Goal: Check status: Check status

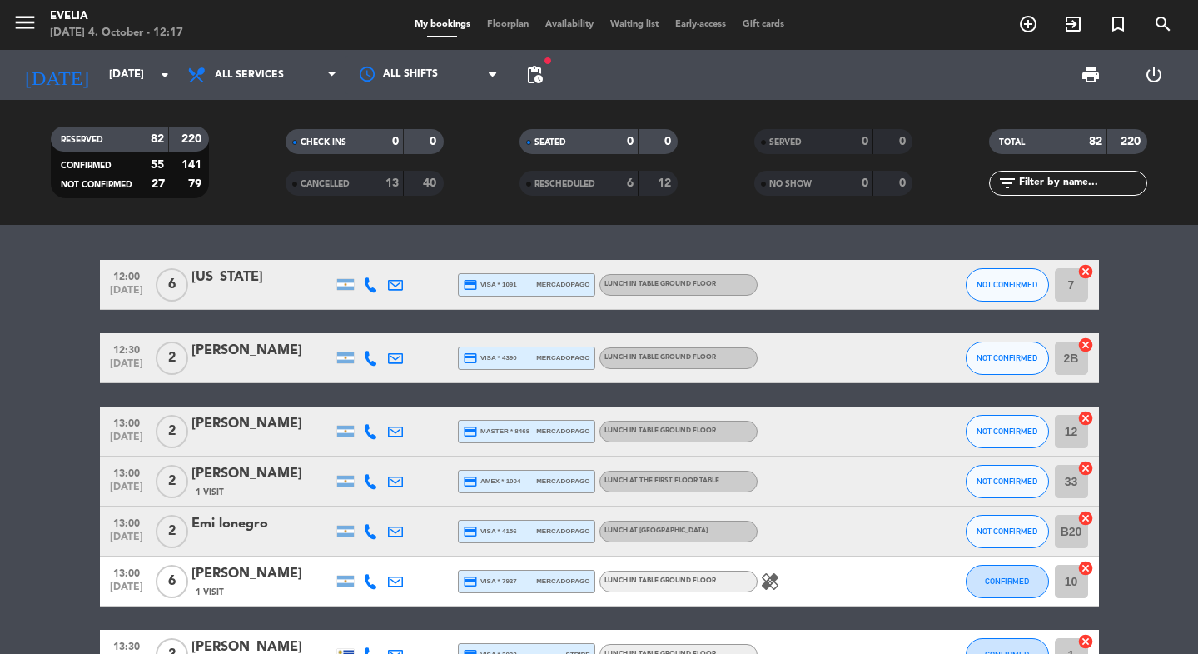
click at [37, 27] on span "menu" at bounding box center [30, 25] width 37 height 39
click at [36, 27] on icon "menu" at bounding box center [24, 22] width 25 height 25
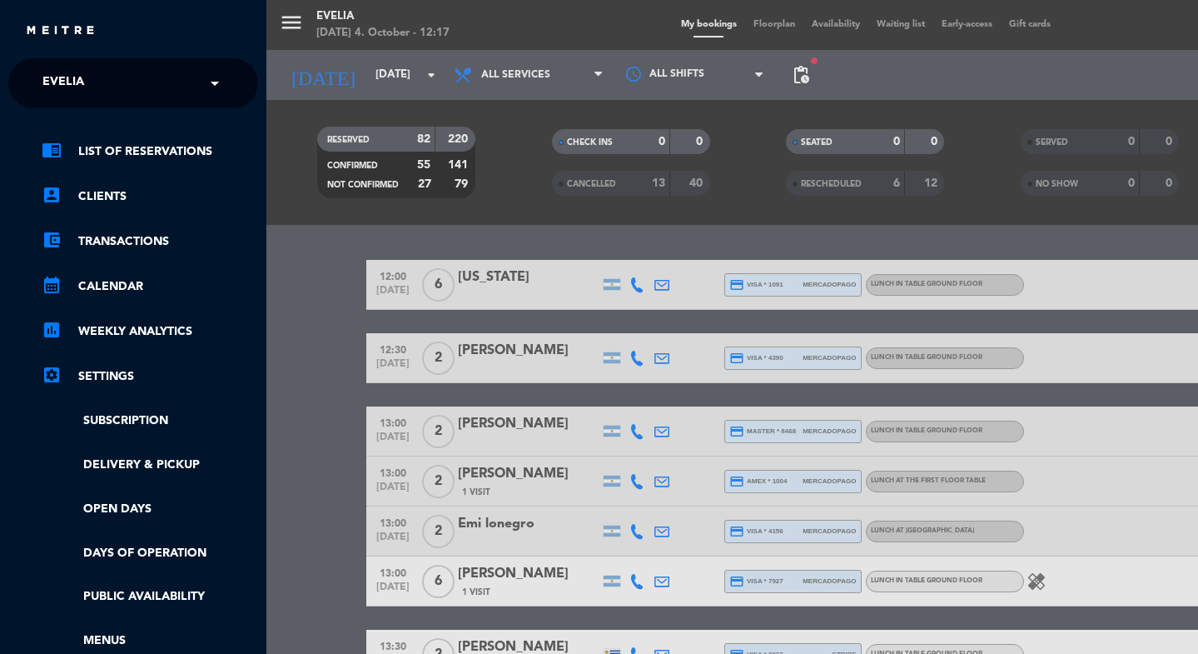
click at [59, 67] on span "Evelia" at bounding box center [63, 83] width 42 height 35
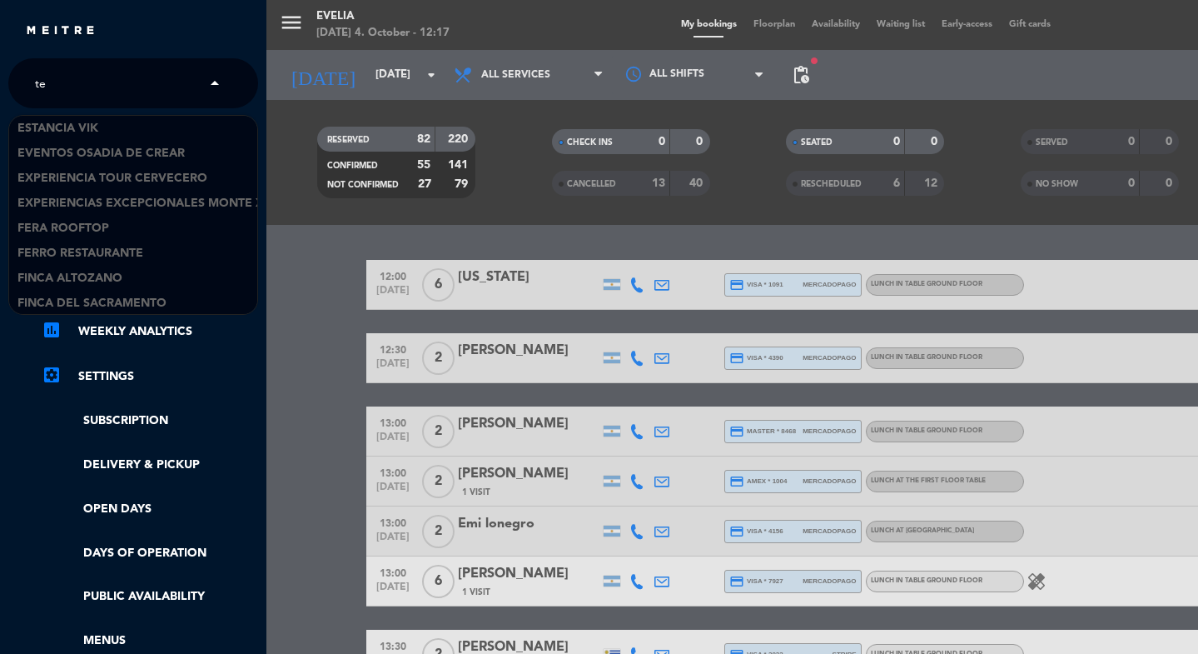
scroll to position [1024, 0]
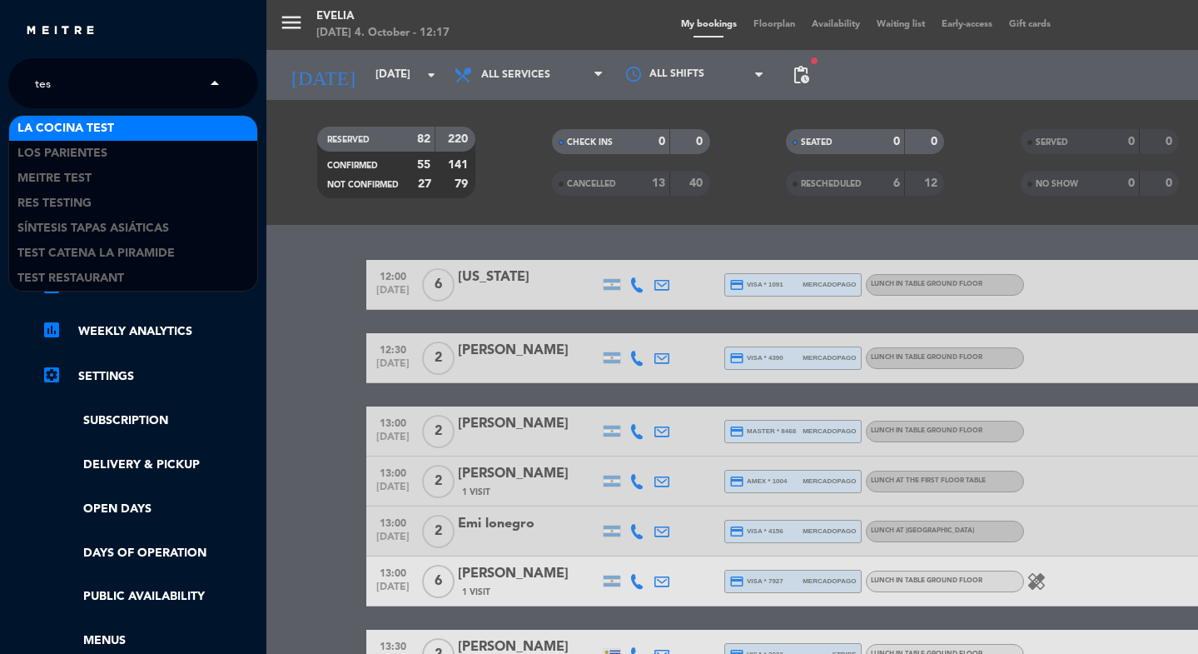
type input "test"
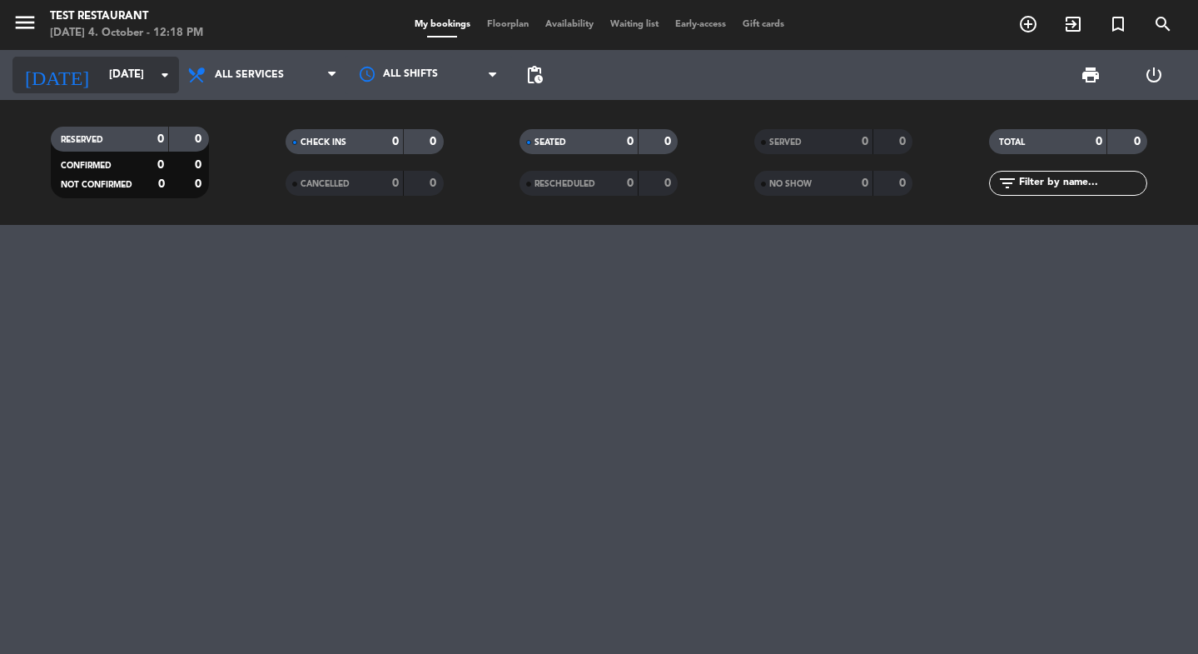
click at [147, 63] on input "[DATE]" at bounding box center [174, 75] width 147 height 30
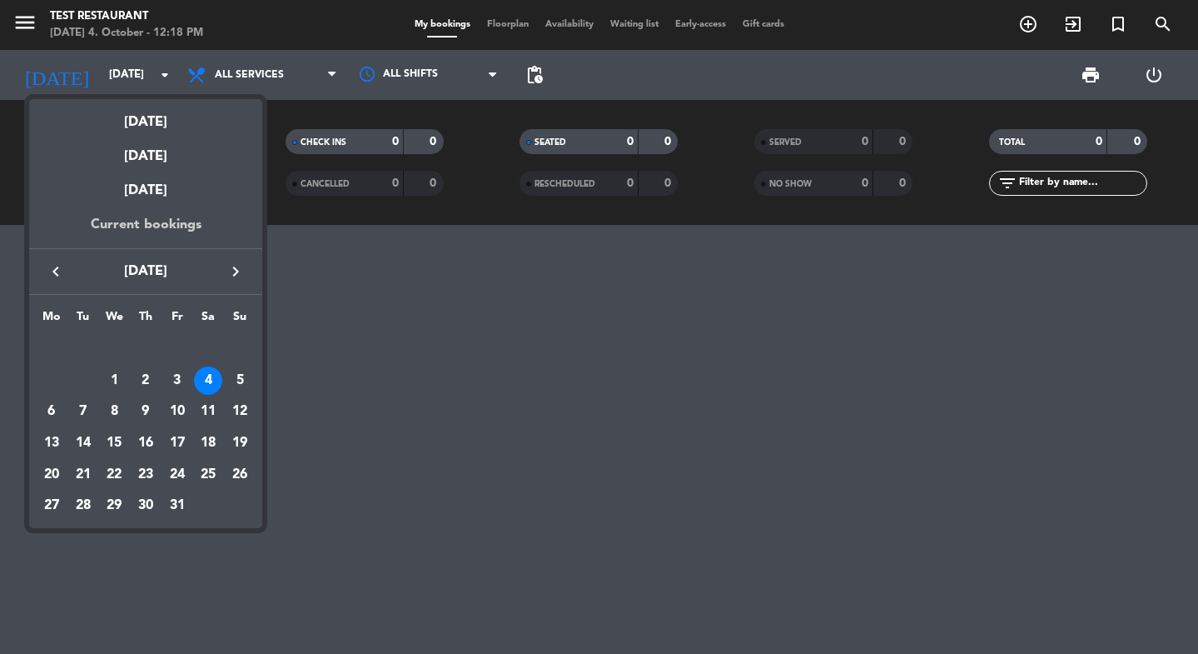
click at [173, 220] on div "Current bookings" at bounding box center [145, 231] width 233 height 34
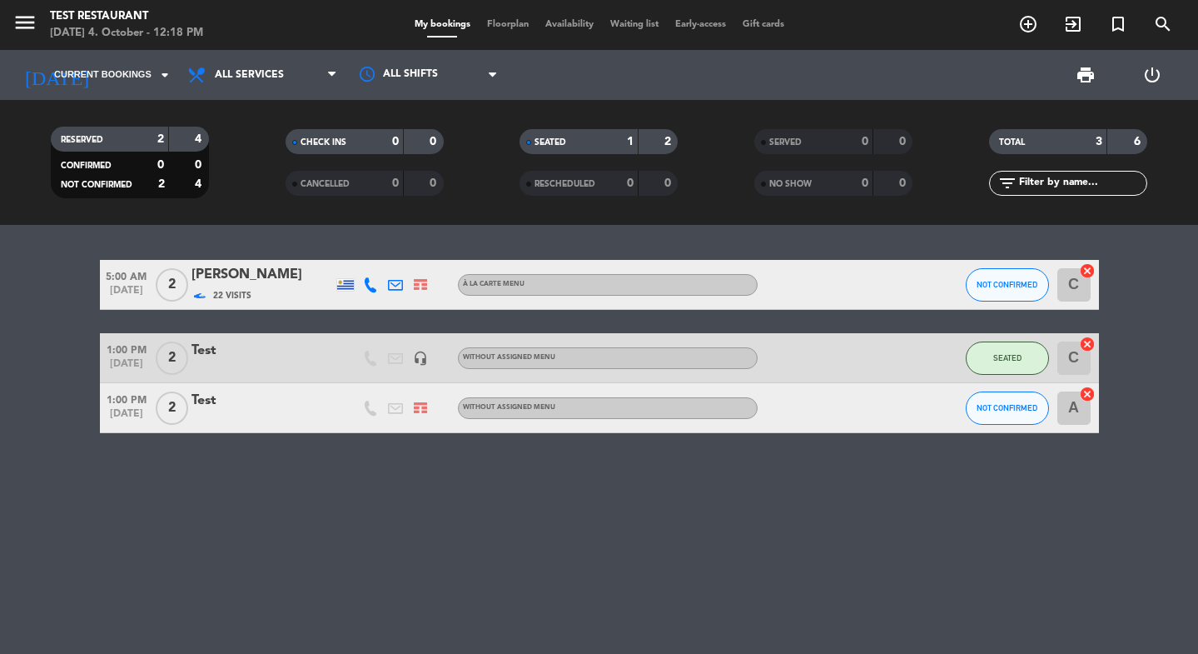
click at [413, 415] on div at bounding box center [420, 407] width 25 height 49
click at [414, 411] on img at bounding box center [420, 407] width 13 height 11
click at [420, 280] on img at bounding box center [420, 284] width 13 height 11
click at [227, 230] on div "5:00 AM [DATE] 2 [PERSON_NAME] 22 Visits Meitre Concierge | Meitre Network À LA…" at bounding box center [599, 439] width 1198 height 429
click at [306, 286] on div "22 Visits" at bounding box center [263, 295] width 142 height 19
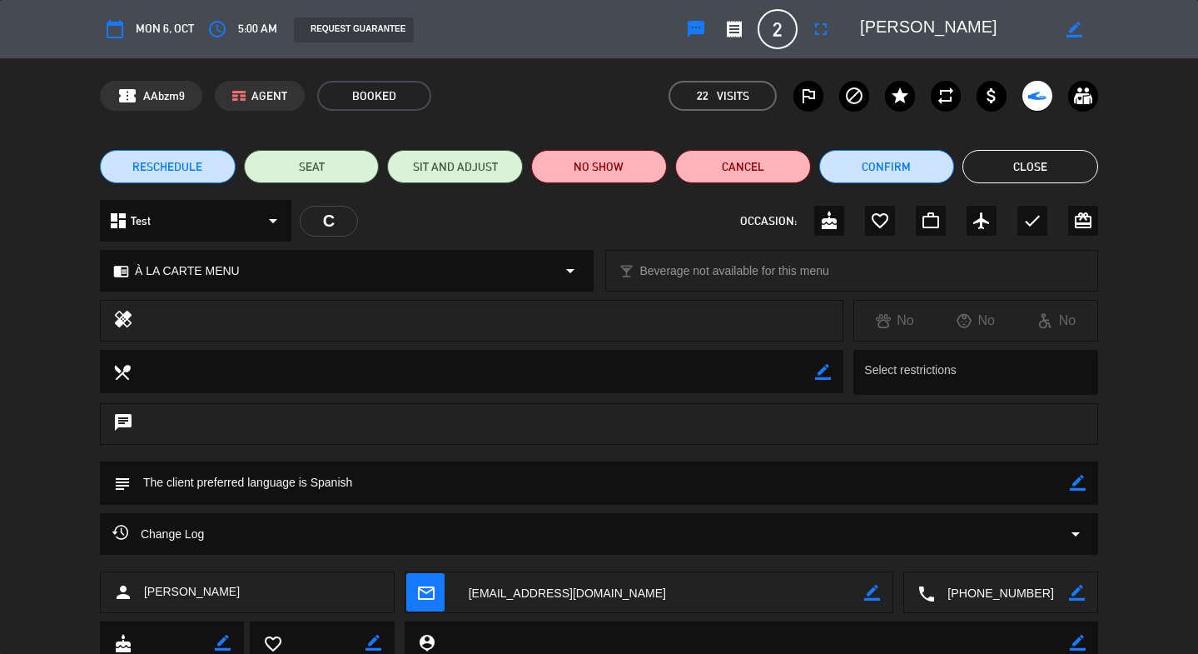
scroll to position [110, 0]
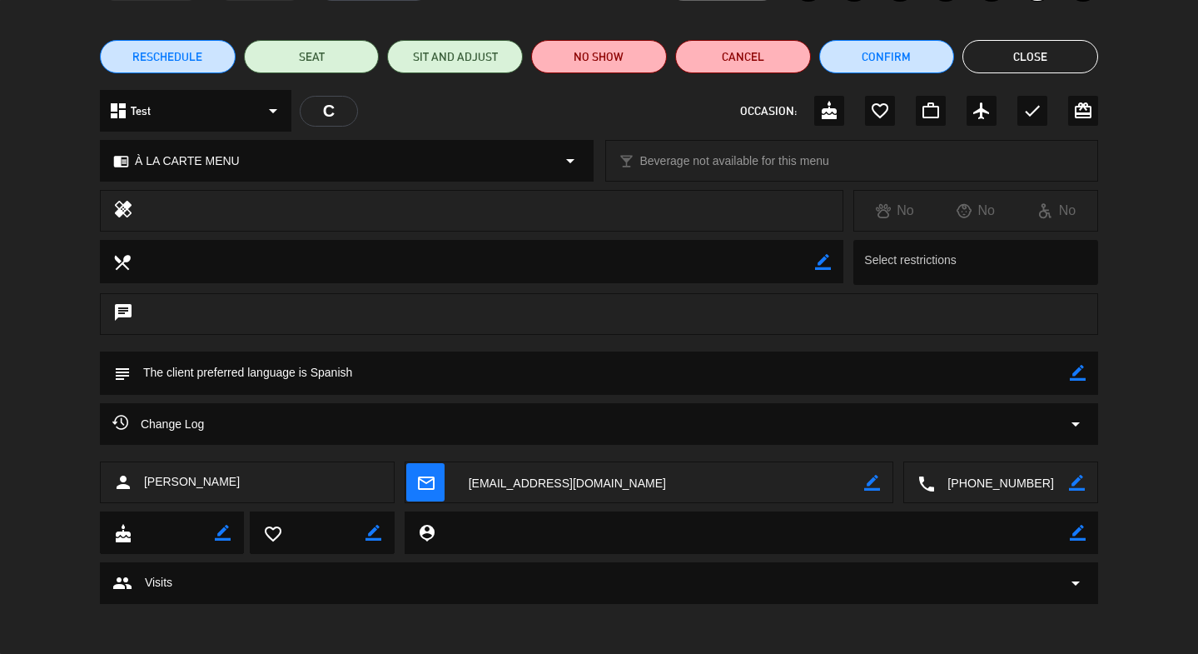
click at [980, 411] on div "Change Log arrow_drop_down" at bounding box center [599, 424] width 998 height 42
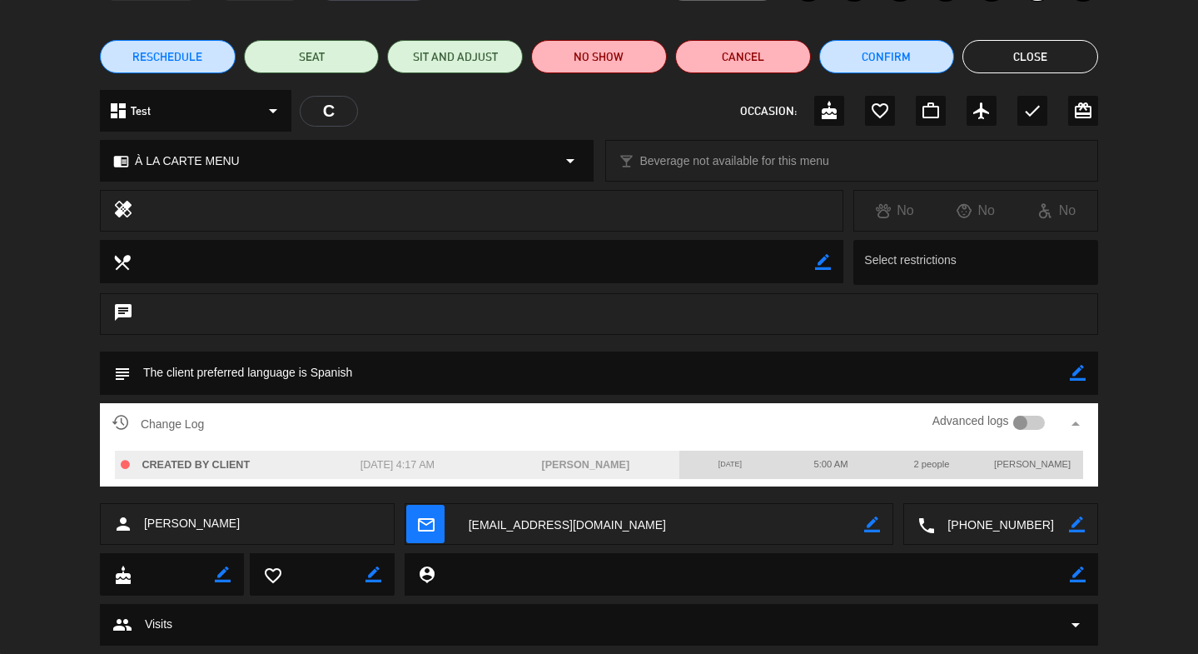
scroll to position [0, 0]
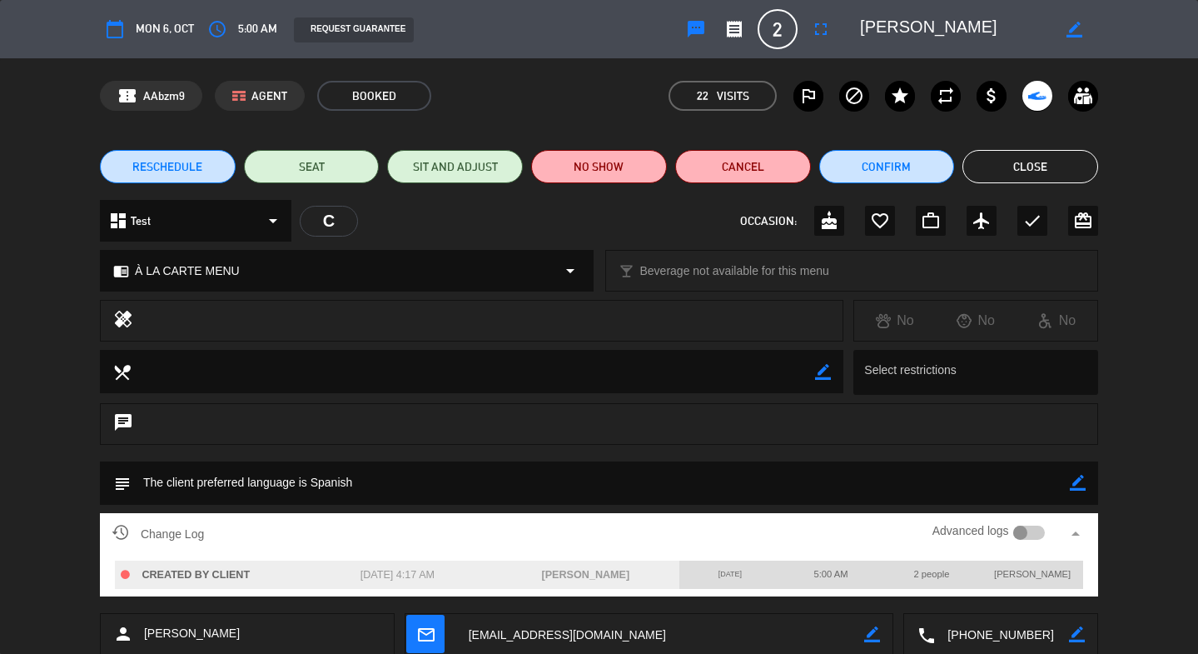
click at [1008, 172] on button "Close" at bounding box center [1031, 166] width 136 height 33
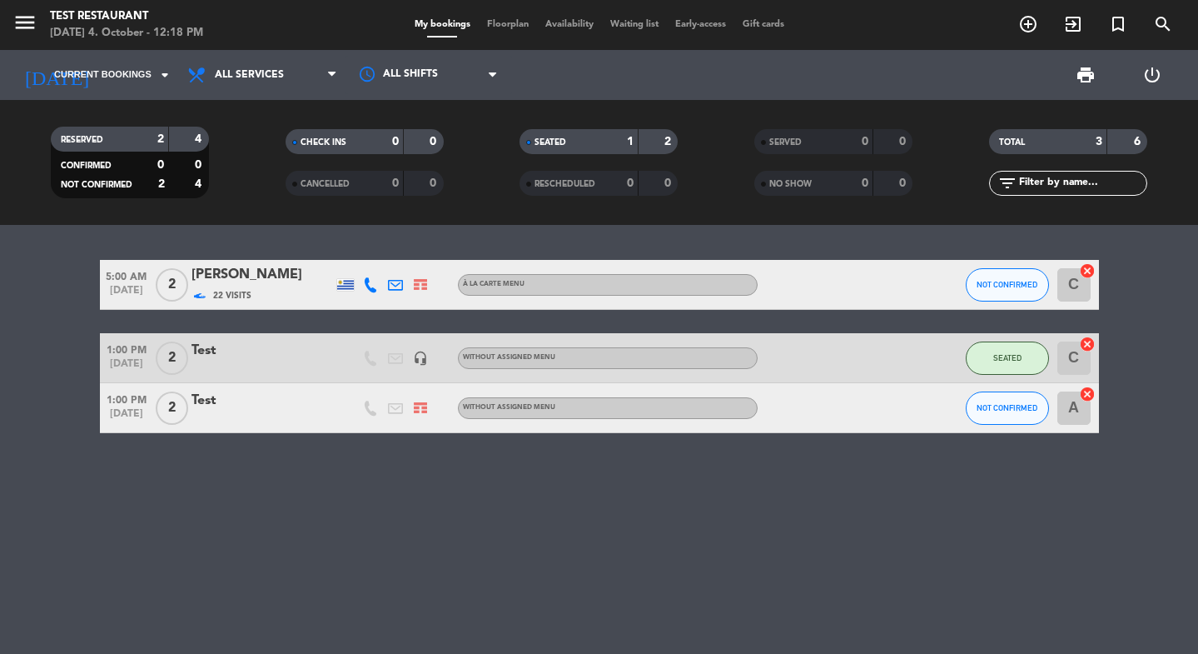
click at [422, 278] on div at bounding box center [420, 284] width 25 height 49
click at [425, 286] on img at bounding box center [420, 284] width 13 height 11
click at [304, 50] on div "All services Breakfast Brunch Lunch Dinner All services All services Breakfast …" at bounding box center [262, 75] width 167 height 50
